Goal: Information Seeking & Learning: Learn about a topic

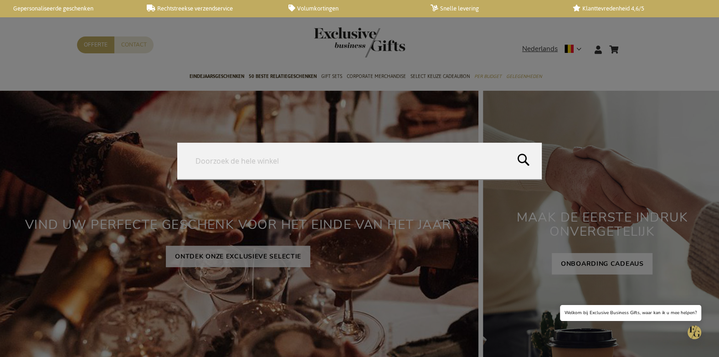
click at [631, 44] on form "Search Search" at bounding box center [630, 44] width 9 height 0
type input "angelina"
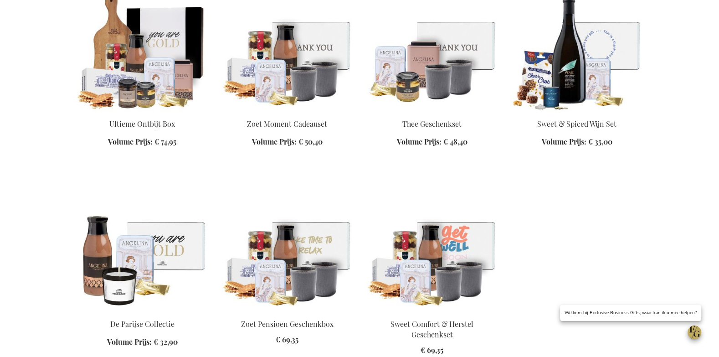
drag, startPoint x: 407, startPoint y: 76, endPoint x: 408, endPoint y: 87, distance: 10.6
click at [407, 76] on img at bounding box center [432, 48] width 130 height 128
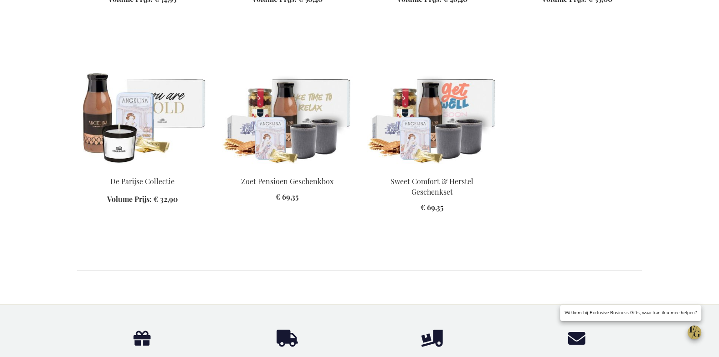
scroll to position [567, 0]
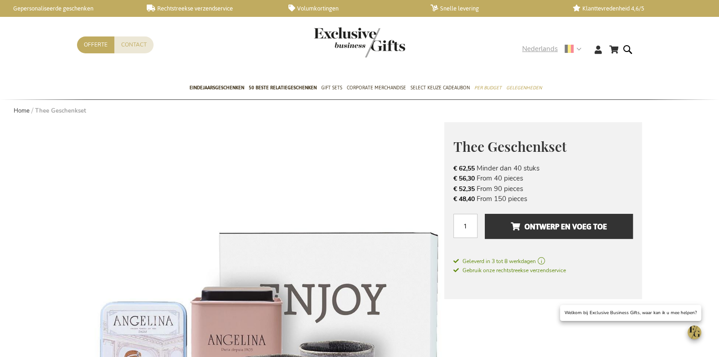
drag, startPoint x: 532, startPoint y: 49, endPoint x: 515, endPoint y: 70, distance: 27.2
click at [532, 49] on span "Nederlands" at bounding box center [540, 49] width 36 height 10
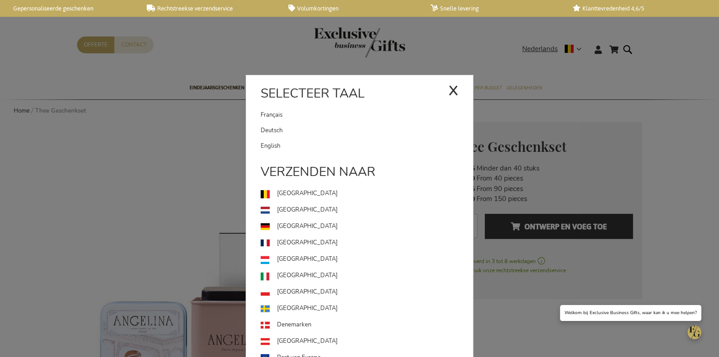
click at [293, 144] on link "English" at bounding box center [367, 145] width 212 height 15
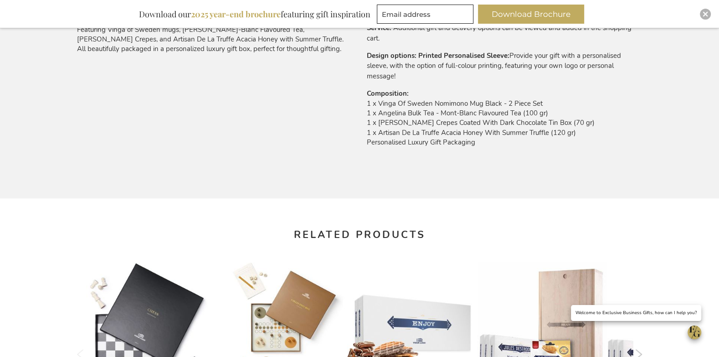
click at [410, 124] on td "1 x Vinga Of Sweden Nomimono Mug Black - 2 Piece Set 1 x Angelina Bulk Tea - Mo…" at bounding box center [504, 125] width 275 height 53
click at [410, 125] on td "1 x Vinga Of Sweden Nomimono Mug Black - 2 Piece Set 1 x Angelina Bulk Tea - Mo…" at bounding box center [504, 125] width 275 height 53
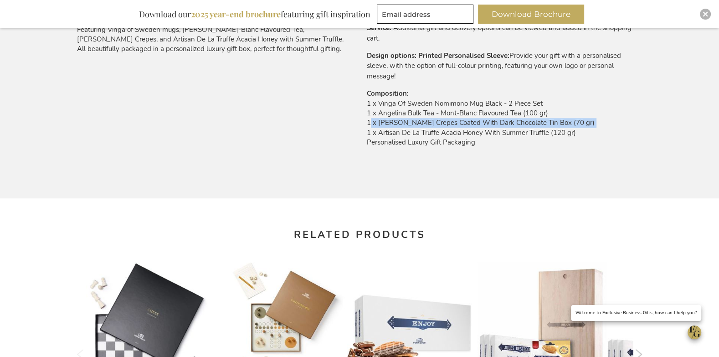
click at [409, 125] on td "1 x Vinga Of Sweden Nomimono Mug Black - 2 Piece Set 1 x Angelina Bulk Tea - Mo…" at bounding box center [504, 125] width 275 height 53
copy td "1 x Angelina Crispy Crepes Coated With Dark Chocolate Tin Box (70 gr)"
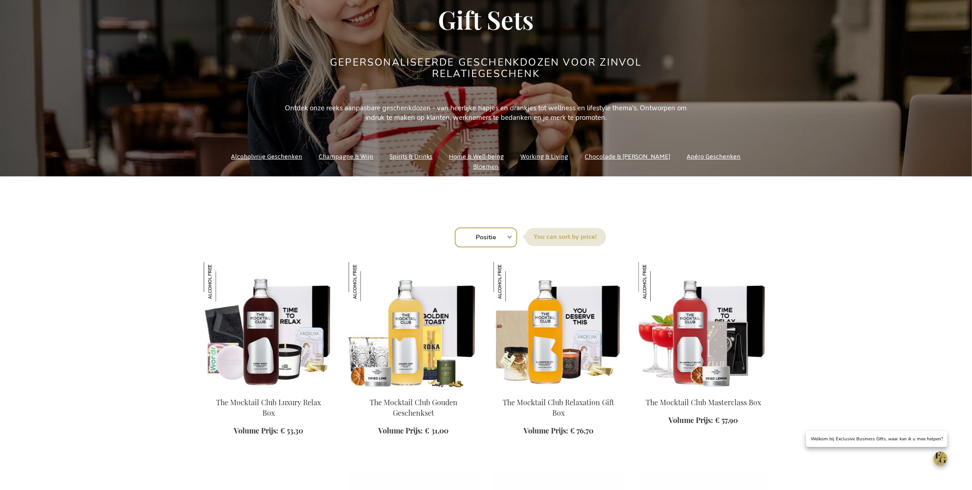
scroll to position [184, 0]
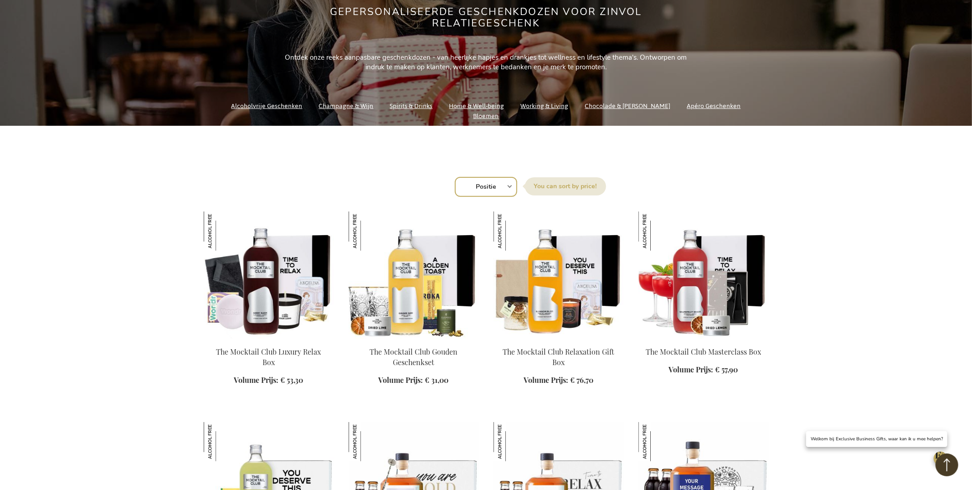
click at [478, 181] on select "Positie Best Sellers Meest bekeken Nieuw Biggest Saving Price: low to high Pric…" at bounding box center [486, 187] width 62 height 20
select select "new"
click at [455, 177] on select "Positie Best Sellers Meest bekeken Nieuw Biggest Saving Price: low to high Pric…" at bounding box center [486, 187] width 62 height 20
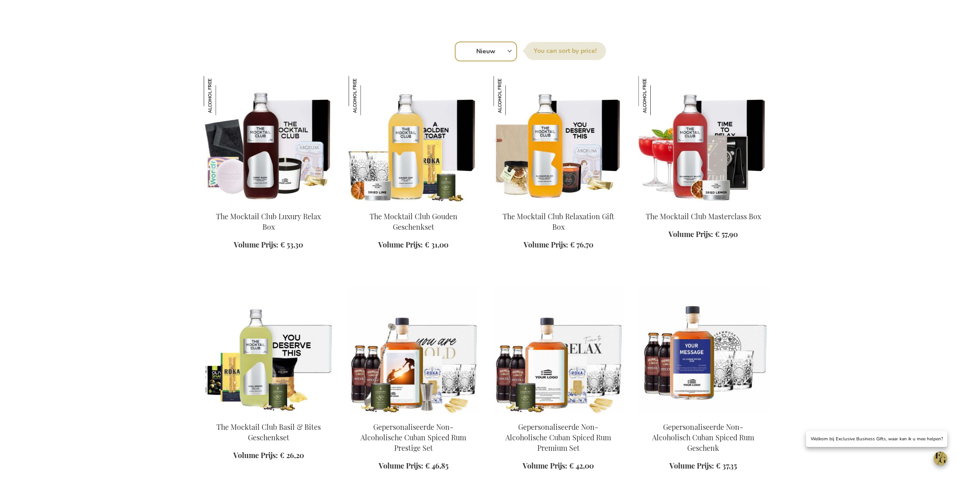
scroll to position [319, 0]
click at [391, 191] on img at bounding box center [414, 140] width 130 height 128
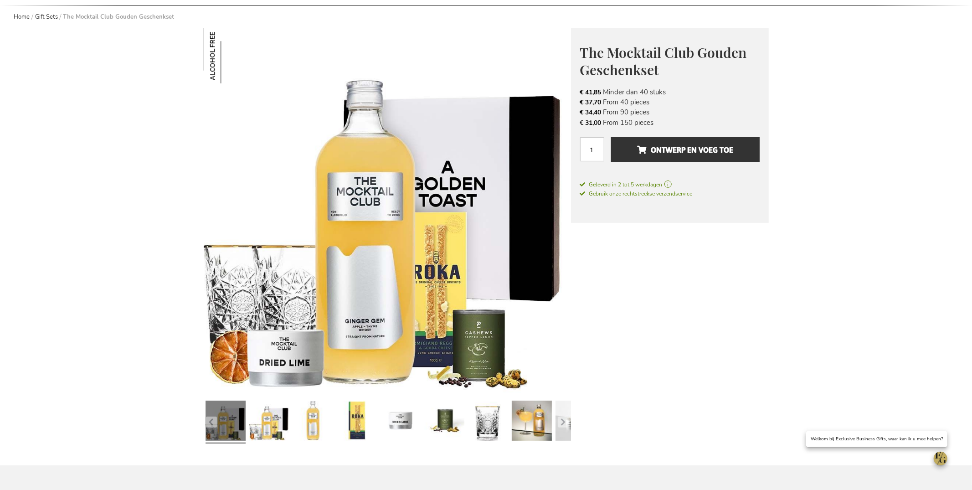
scroll to position [46, 0]
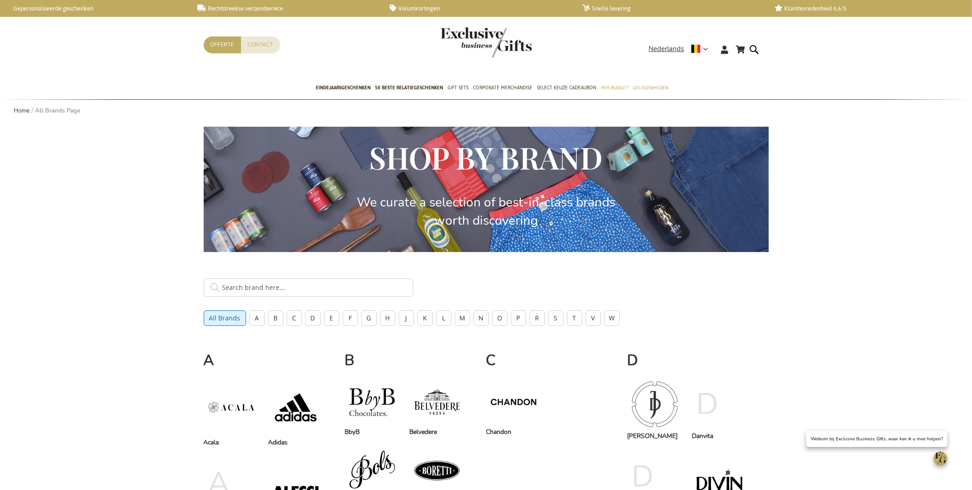
drag, startPoint x: 574, startPoint y: 319, endPoint x: 544, endPoint y: 335, distance: 34.3
click at [574, 319] on button "T" at bounding box center [574, 317] width 15 height 15
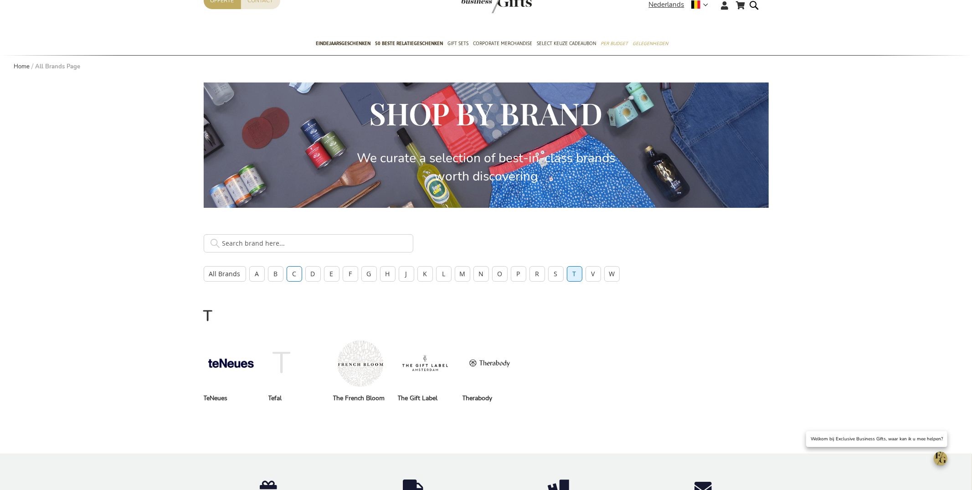
scroll to position [45, 0]
click at [285, 246] on input "text" at bounding box center [309, 243] width 210 height 18
type input "mocktail"
click at [276, 247] on input "mocktail" at bounding box center [309, 243] width 210 height 18
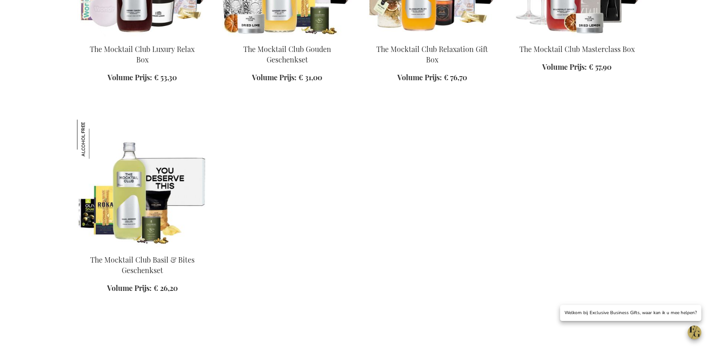
scroll to position [407, 0]
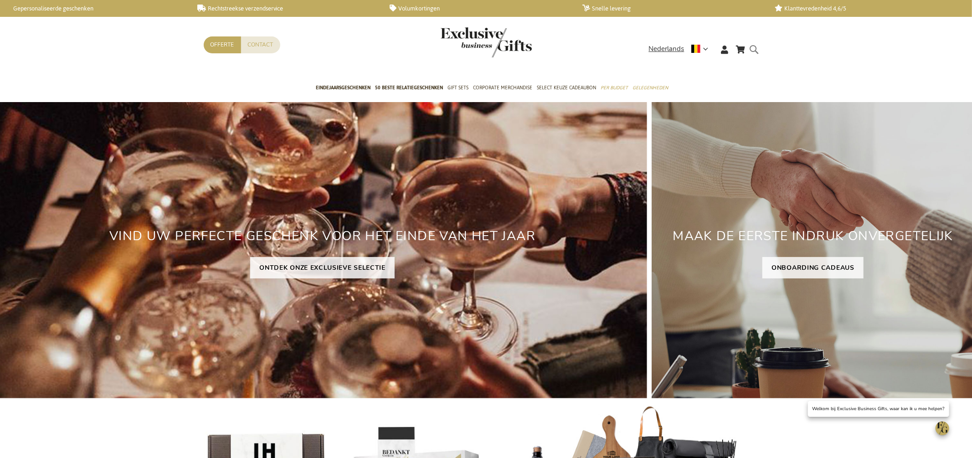
click at [762, 46] on form "Search Search" at bounding box center [756, 57] width 9 height 26
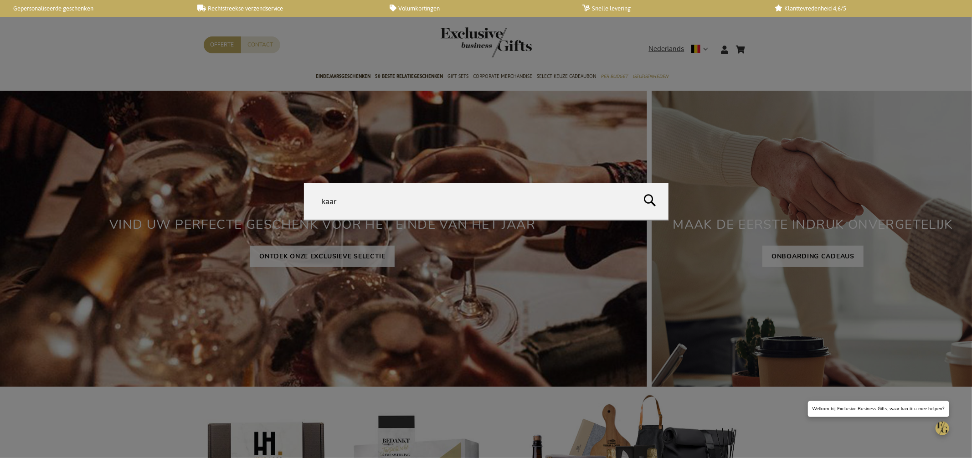
type input "kaars"
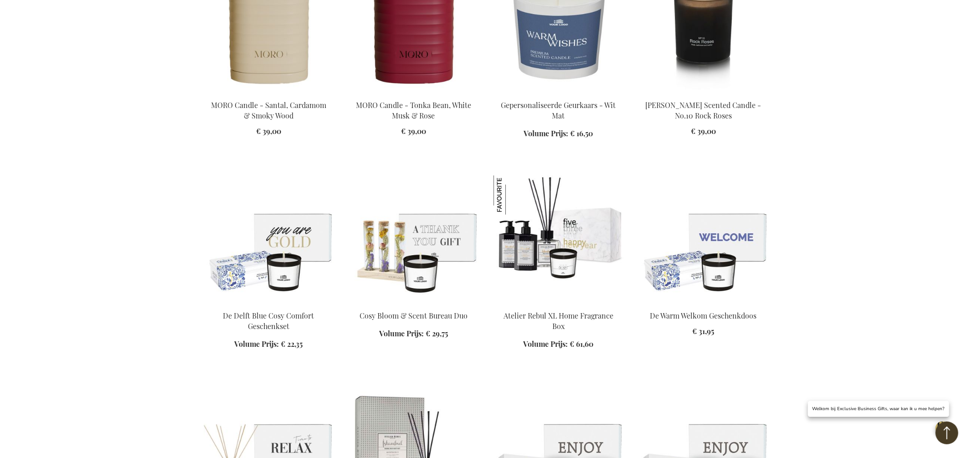
scroll to position [381, 0]
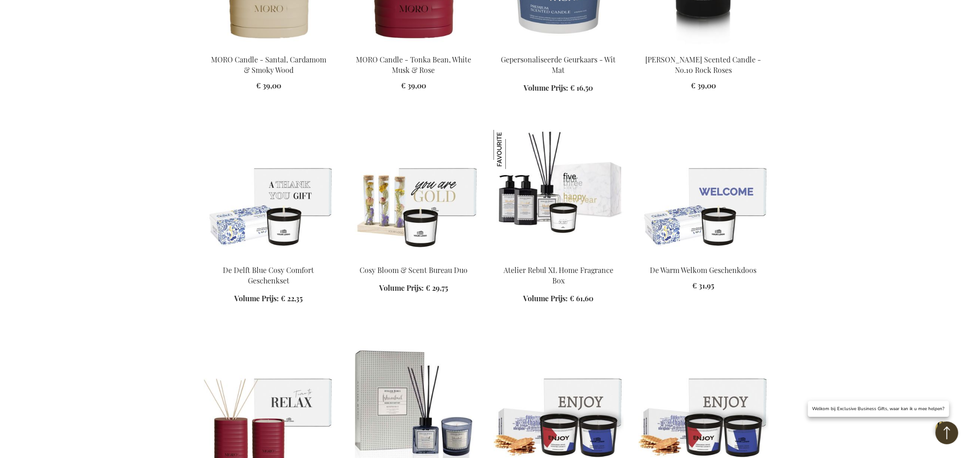
click at [322, 184] on img at bounding box center [269, 194] width 130 height 128
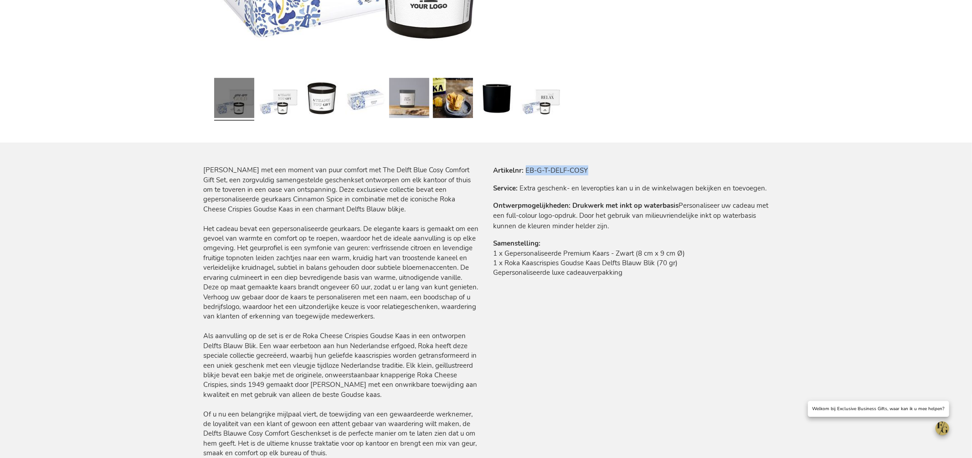
drag, startPoint x: 565, startPoint y: 170, endPoint x: 612, endPoint y: 167, distance: 47.9
click at [614, 169] on tr "Artikelnr EB-G-T-DELF-COSY" at bounding box center [631, 170] width 275 height 10
copy td "EB-G-T-DELF-COSY"
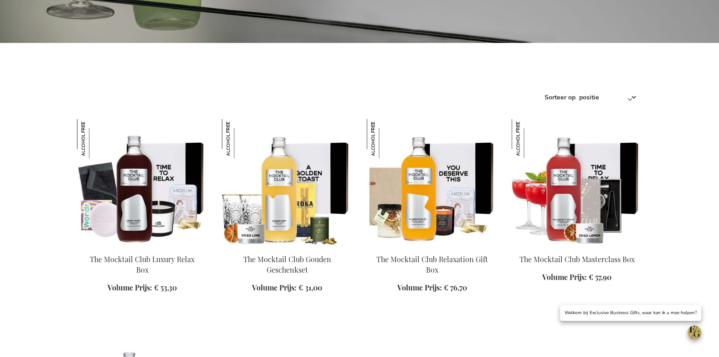
scroll to position [317, 0]
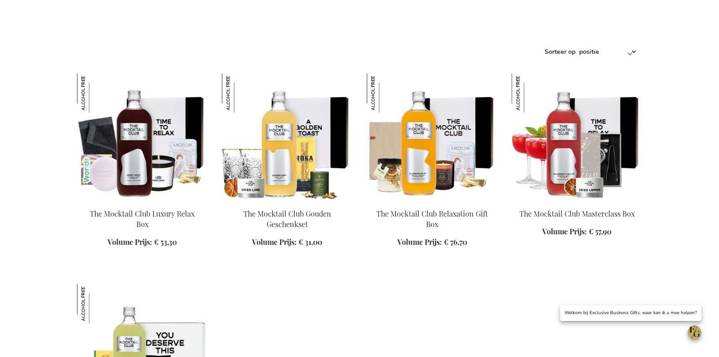
click at [415, 165] on img at bounding box center [432, 137] width 130 height 128
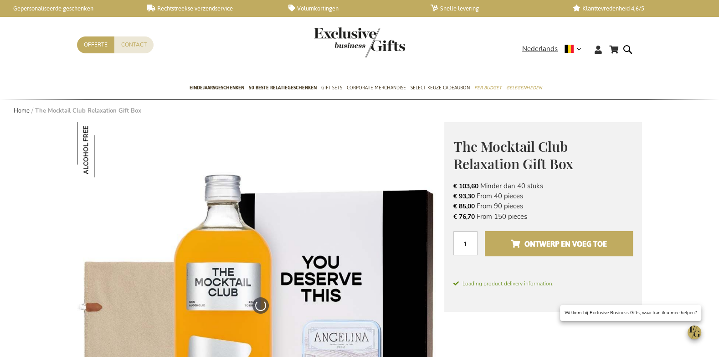
click at [553, 248] on span "Ontwerp en voeg toe" at bounding box center [559, 244] width 96 height 15
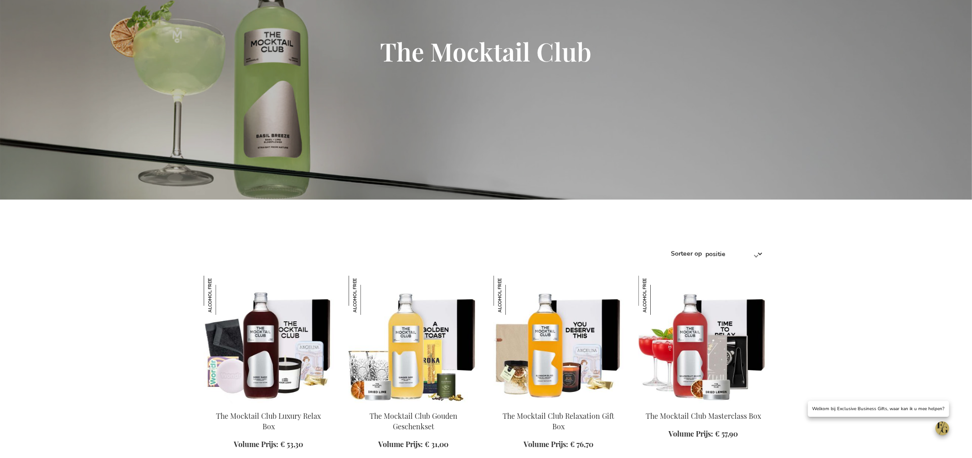
scroll to position [263, 0]
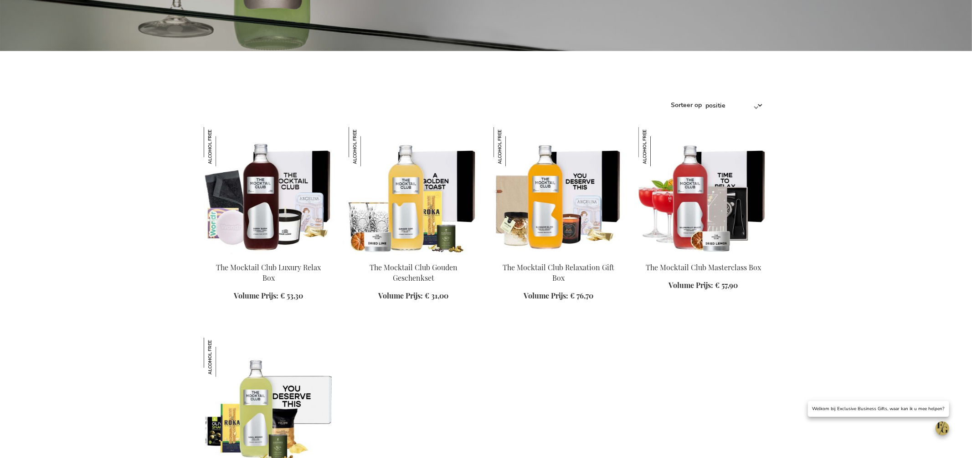
click at [288, 187] on img at bounding box center [269, 191] width 130 height 128
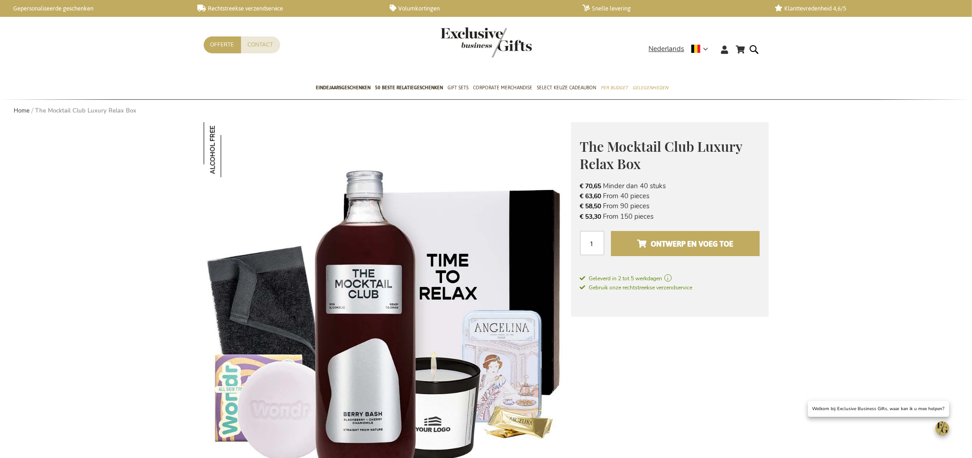
click at [697, 250] on span "Ontwerp en voeg toe" at bounding box center [685, 244] width 96 height 15
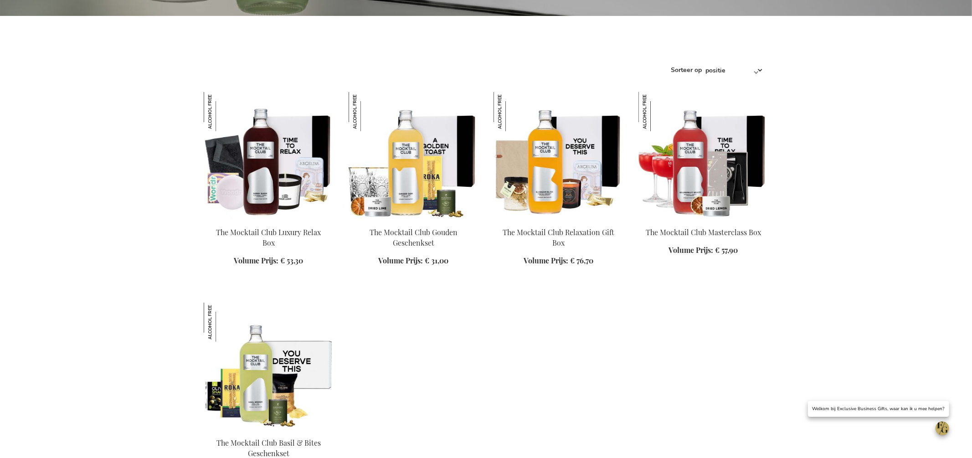
scroll to position [372, 0]
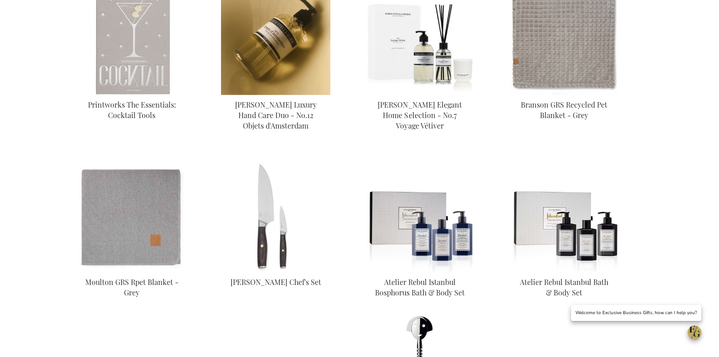
scroll to position [709, 0]
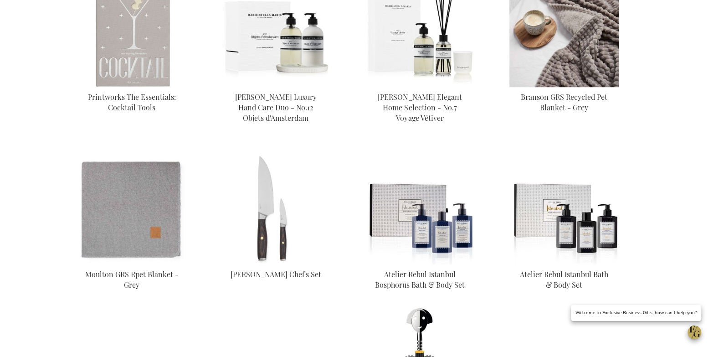
click at [550, 55] on img at bounding box center [563, 32] width 109 height 109
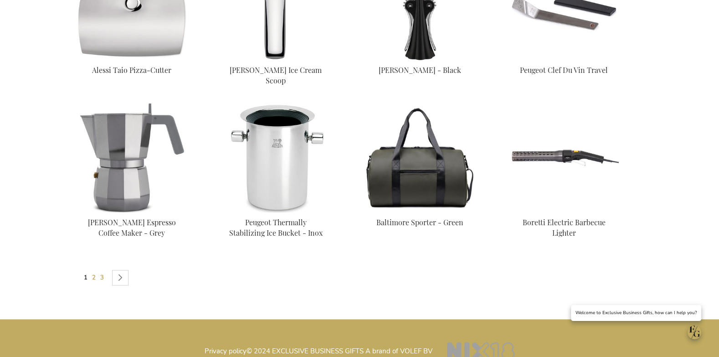
scroll to position [1067, 0]
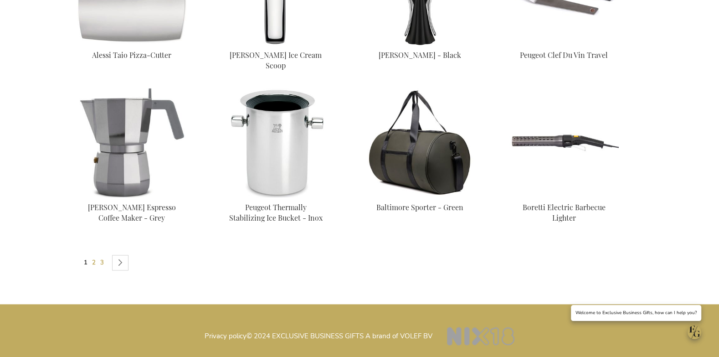
click at [422, 171] on img at bounding box center [419, 142] width 109 height 109
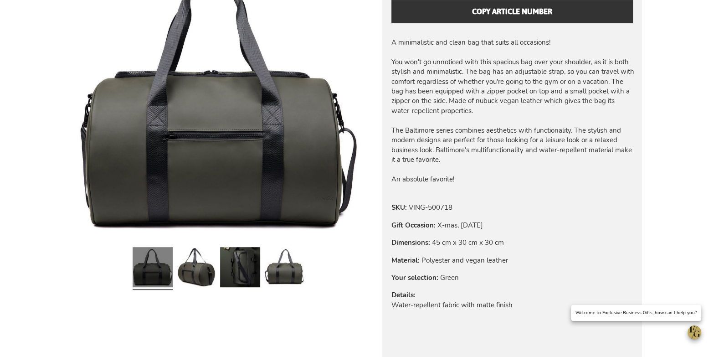
scroll to position [255, 0]
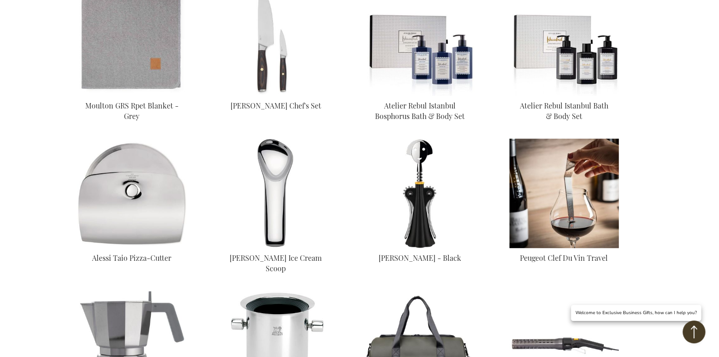
scroll to position [440, 0]
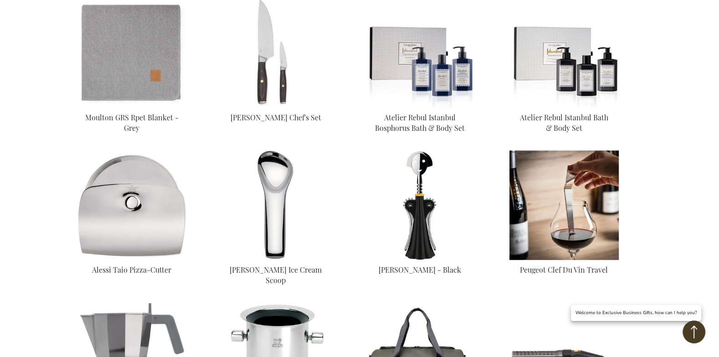
click at [566, 66] on img at bounding box center [563, 52] width 109 height 109
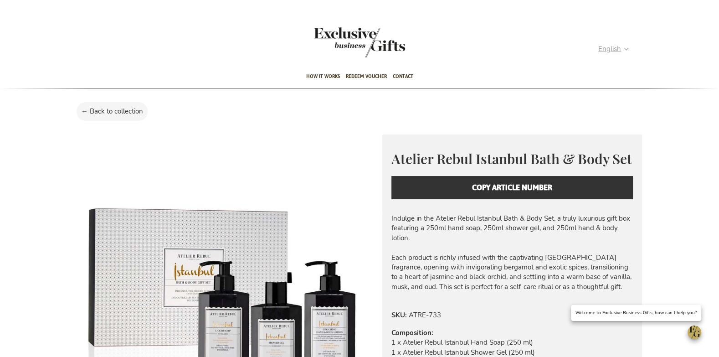
click at [605, 52] on span "English" at bounding box center [609, 49] width 23 height 10
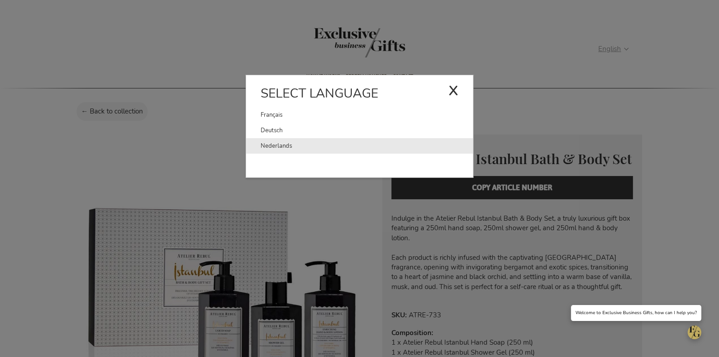
click at [321, 142] on link "Nederlands" at bounding box center [367, 145] width 212 height 15
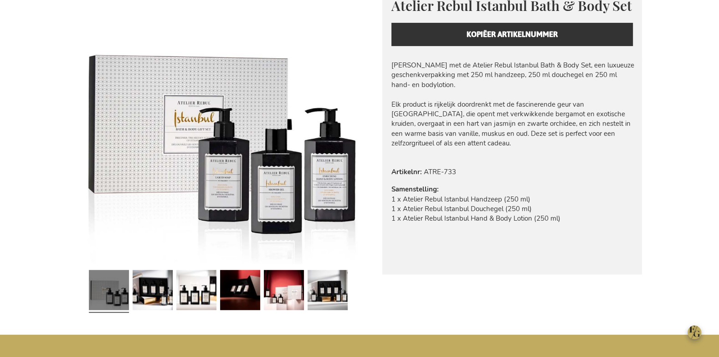
scroll to position [184, 0]
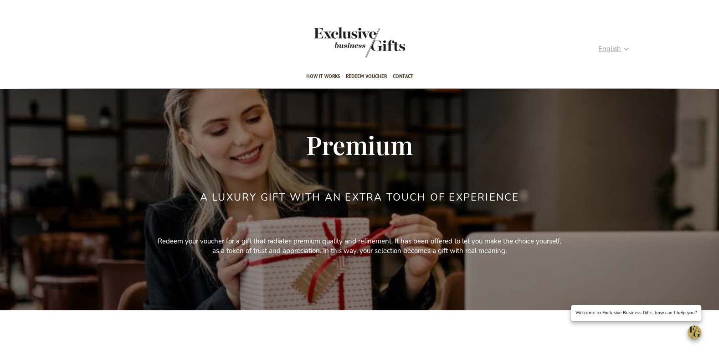
click at [609, 46] on span "English" at bounding box center [609, 49] width 23 height 10
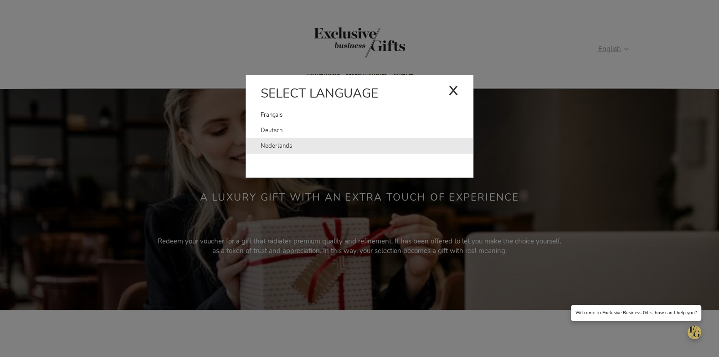
click at [393, 144] on link "Nederlands" at bounding box center [367, 145] width 212 height 15
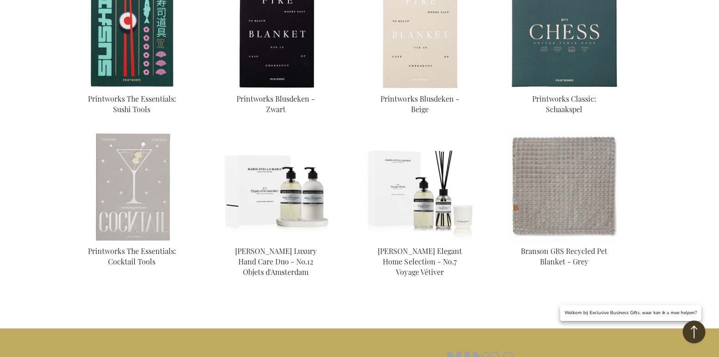
scroll to position [579, 0]
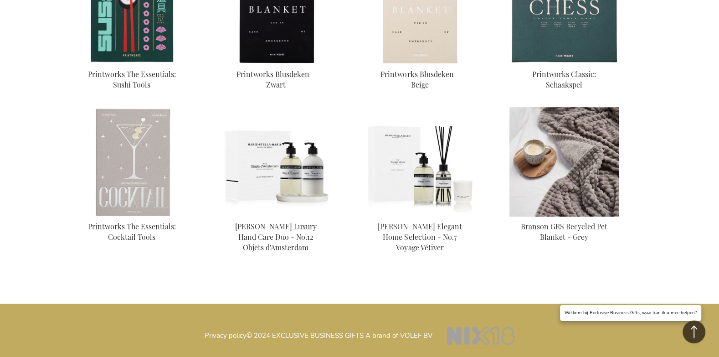
click at [548, 144] on img at bounding box center [563, 161] width 109 height 109
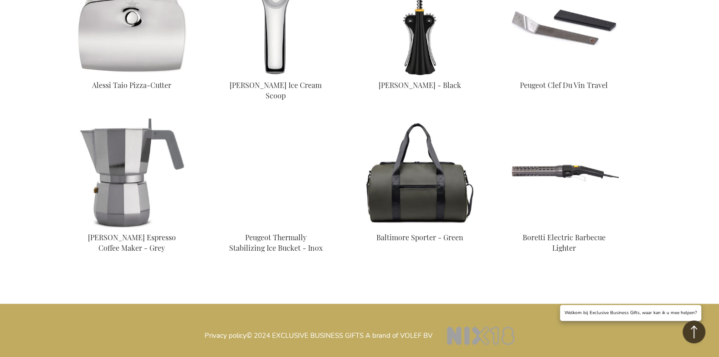
scroll to position [349, 0]
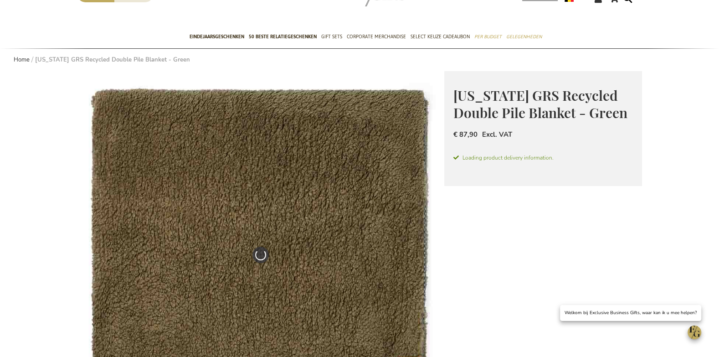
scroll to position [31, 0]
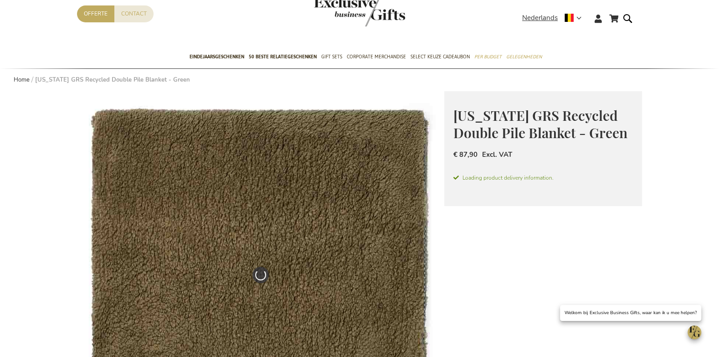
click at [385, 13] on img "store logo" at bounding box center [359, 11] width 91 height 30
